Goal: Information Seeking & Learning: Learn about a topic

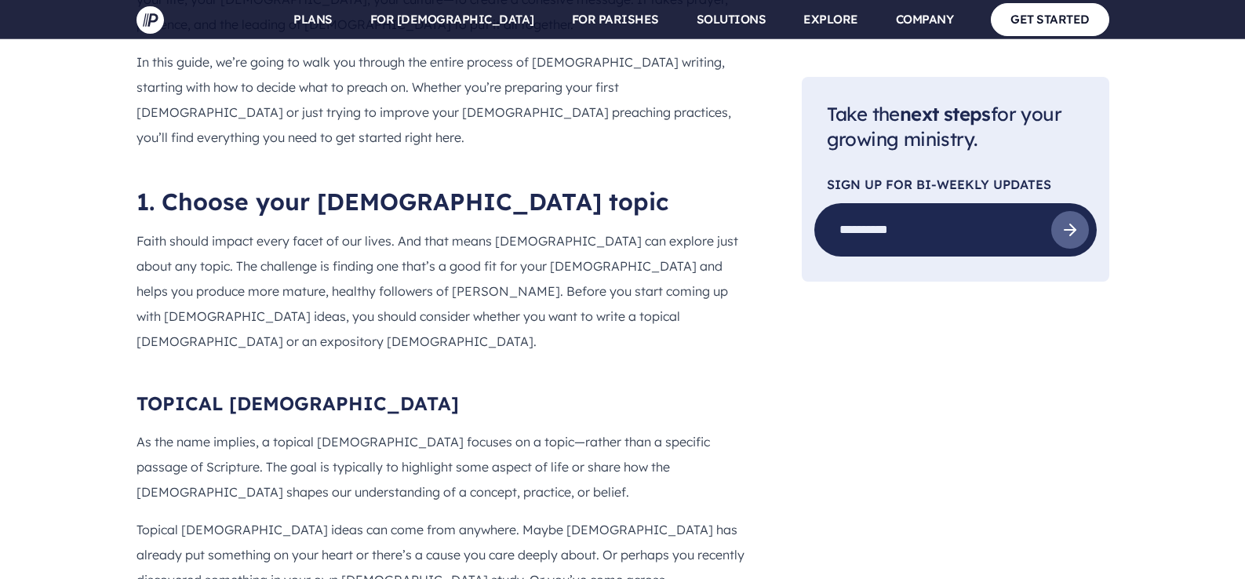
scroll to position [1334, 0]
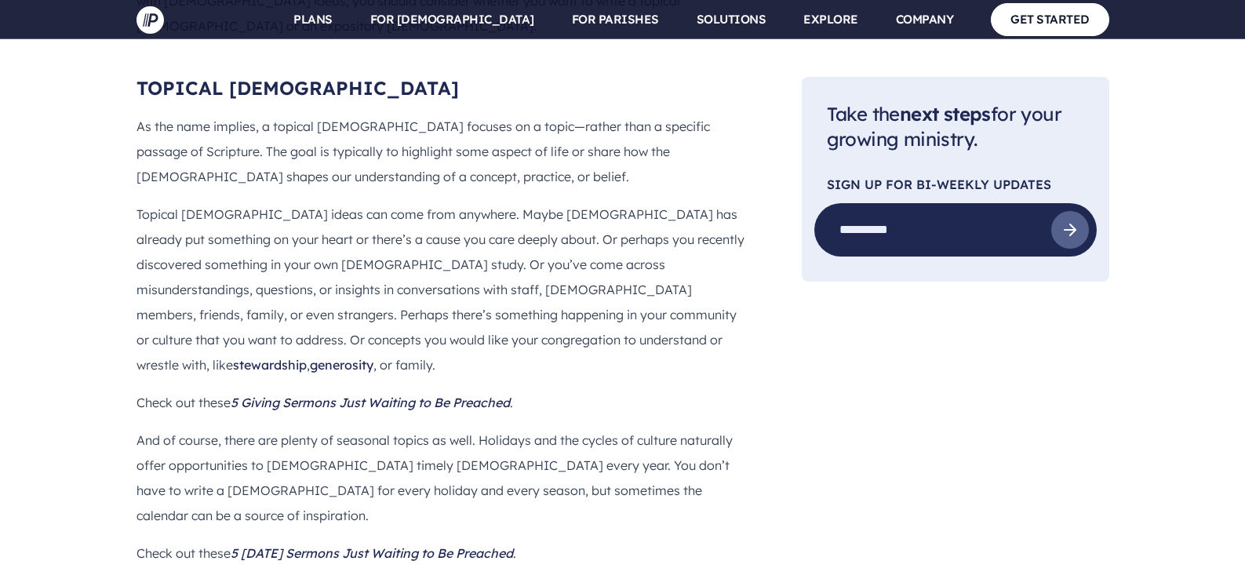
scroll to position [1613, 0]
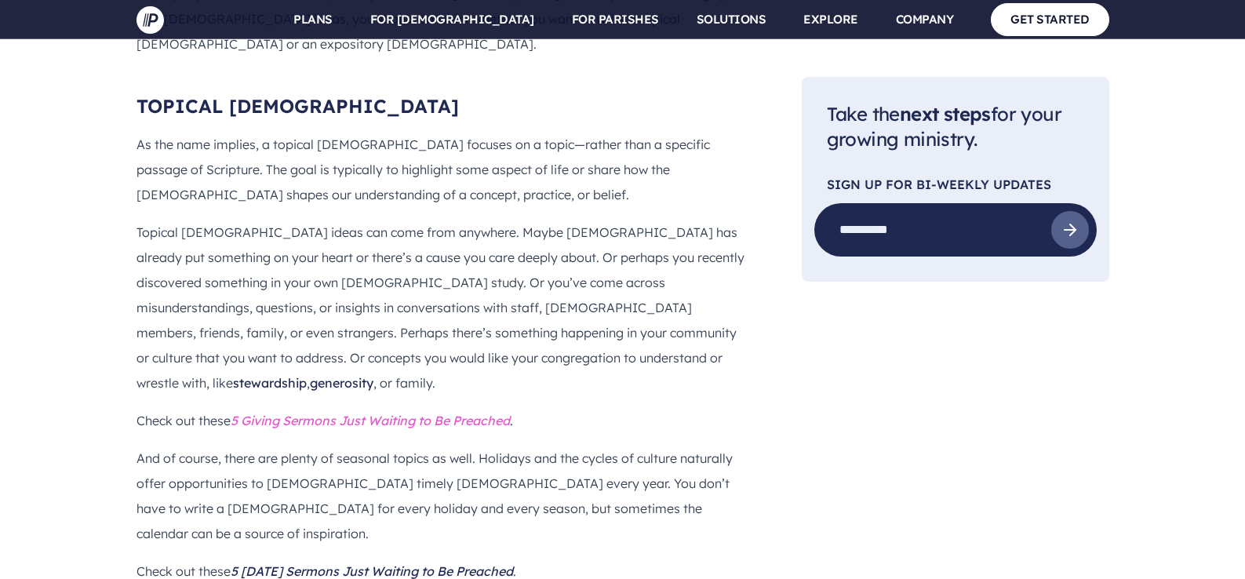
click at [316, 413] on icon "5 Giving Sermons Just Waiting to Be Preached" at bounding box center [370, 421] width 279 height 16
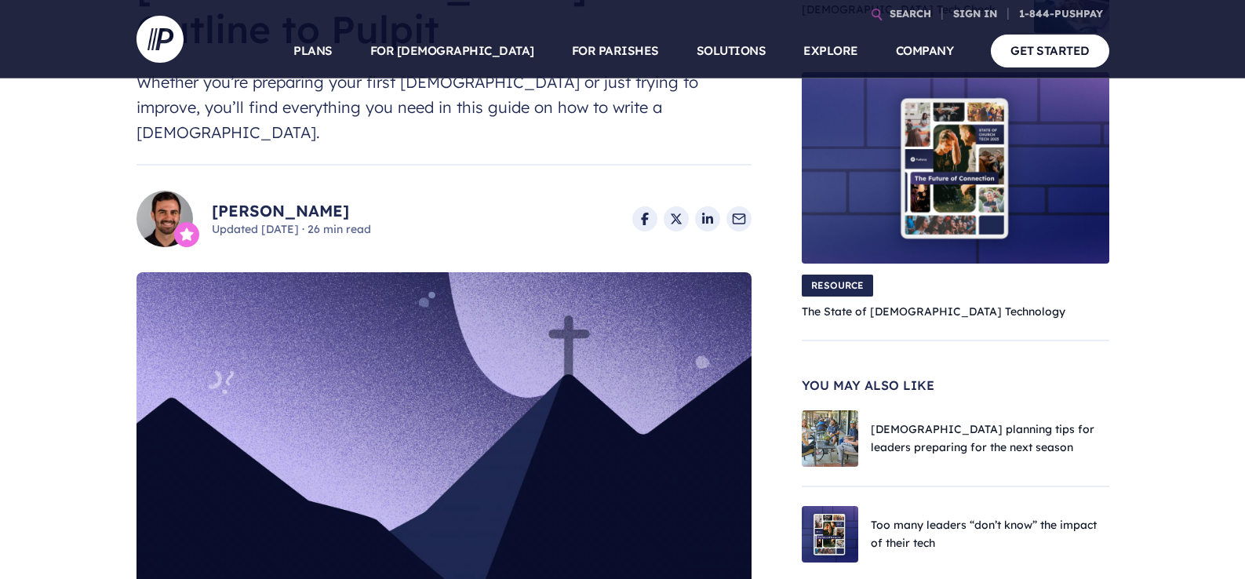
scroll to position [0, 0]
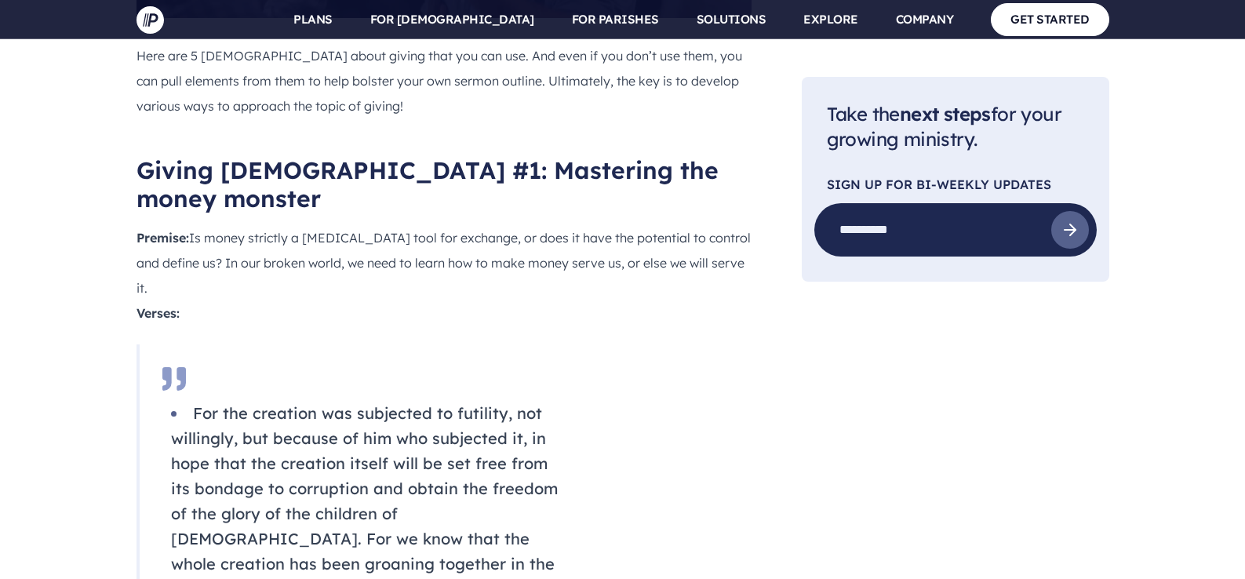
scroll to position [1364, 0]
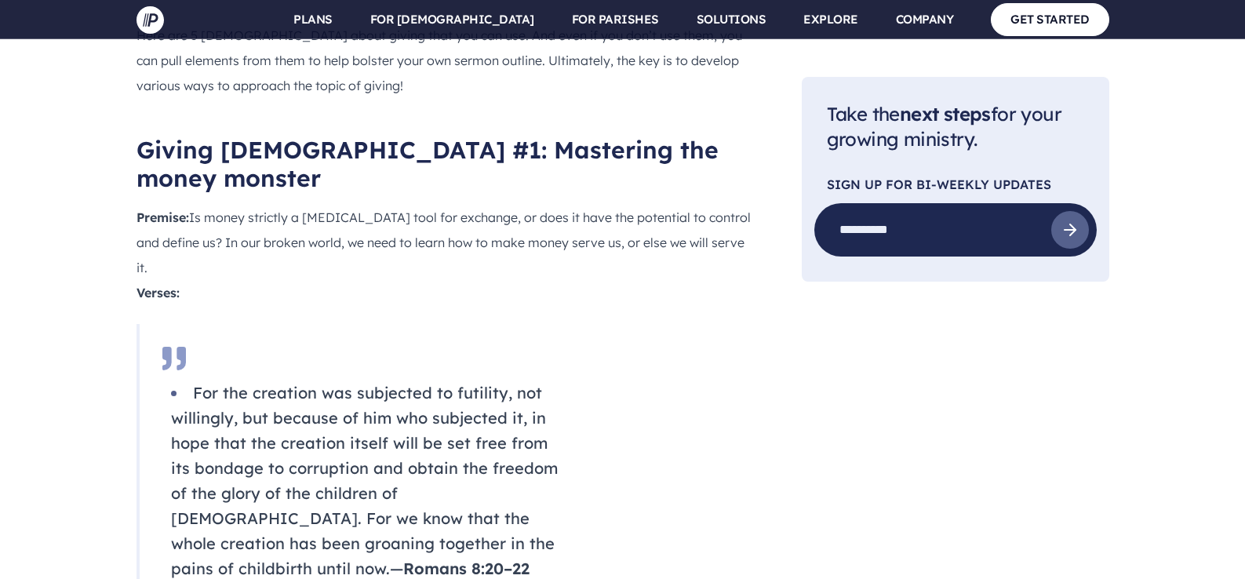
drag, startPoint x: 1249, startPoint y: 75, endPoint x: 1239, endPoint y: 74, distance: 9.5
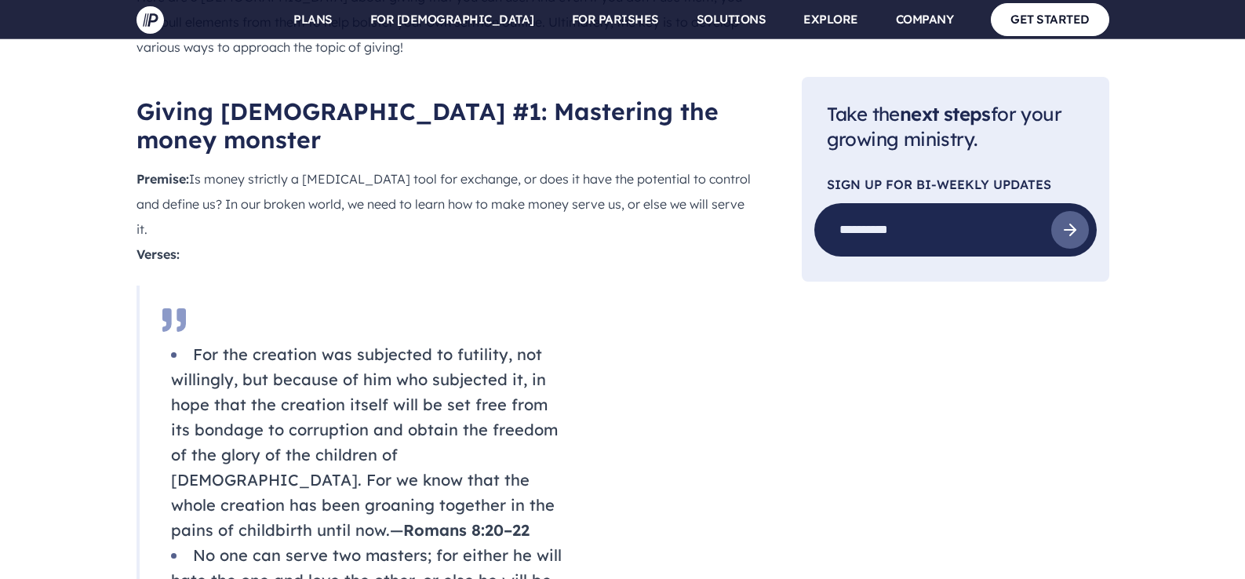
scroll to position [0, 0]
